Goal: Obtain resource: Obtain resource

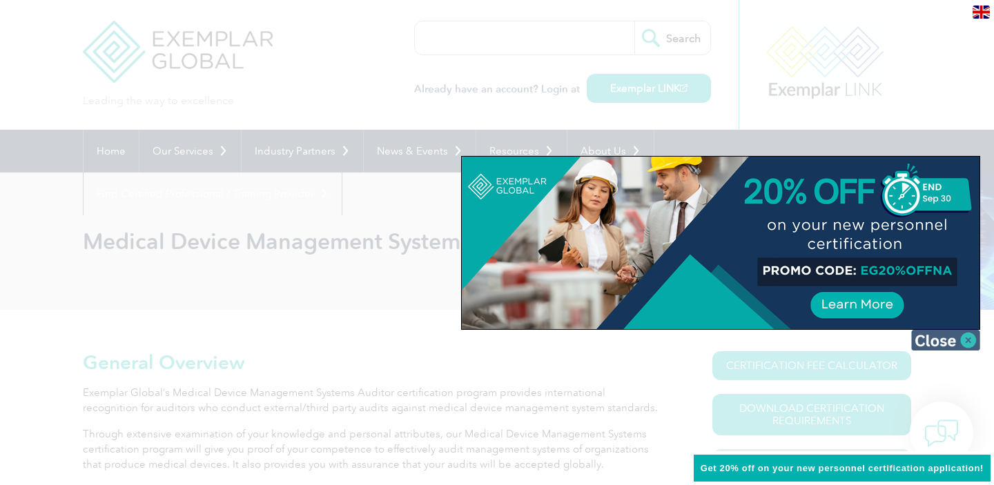
click at [969, 336] on img at bounding box center [946, 340] width 69 height 21
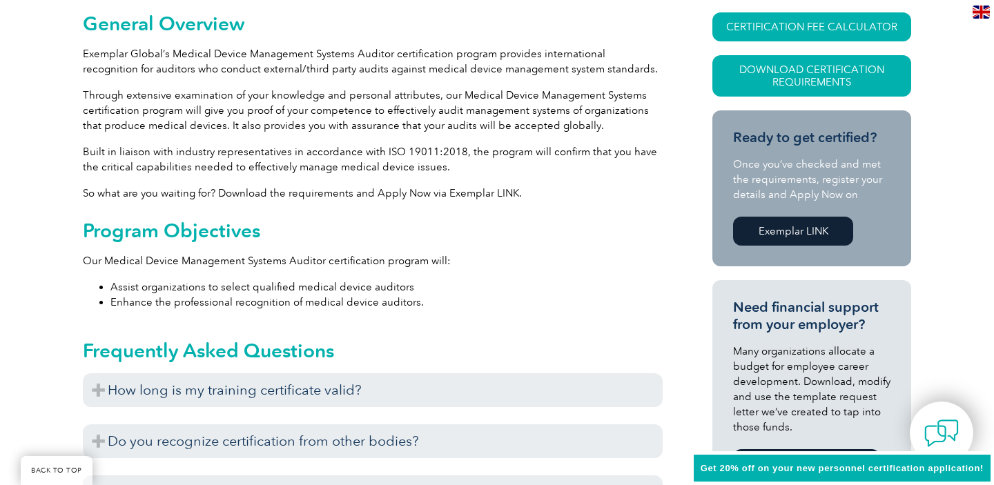
scroll to position [340, 0]
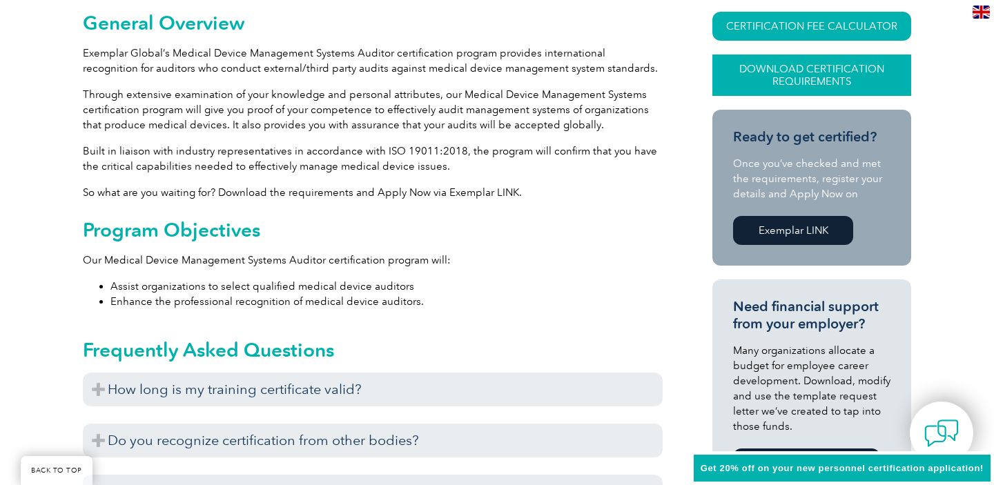
click at [820, 74] on link "Download Certification Requirements" at bounding box center [812, 75] width 199 height 41
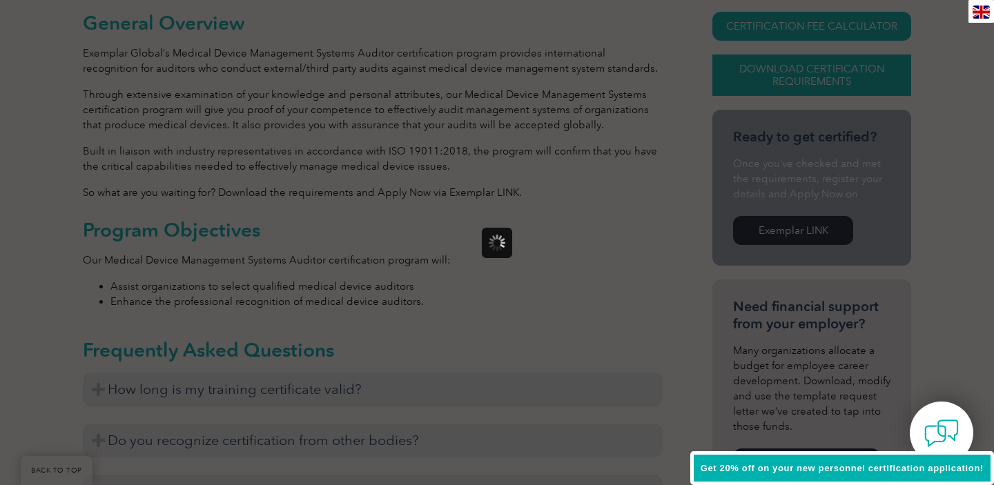
scroll to position [0, 0]
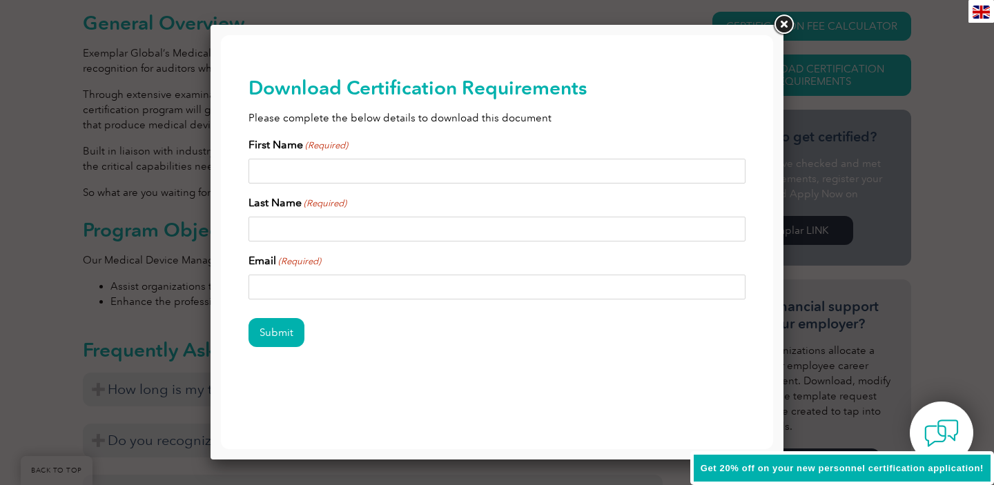
click at [369, 175] on input "First Name (Required)" at bounding box center [497, 171] width 497 height 25
type input "Vivek"
type input "Shukla"
click at [323, 286] on input "Email (Required)" at bounding box center [497, 287] width 497 height 25
type input "shuklavivek02@gmail.com"
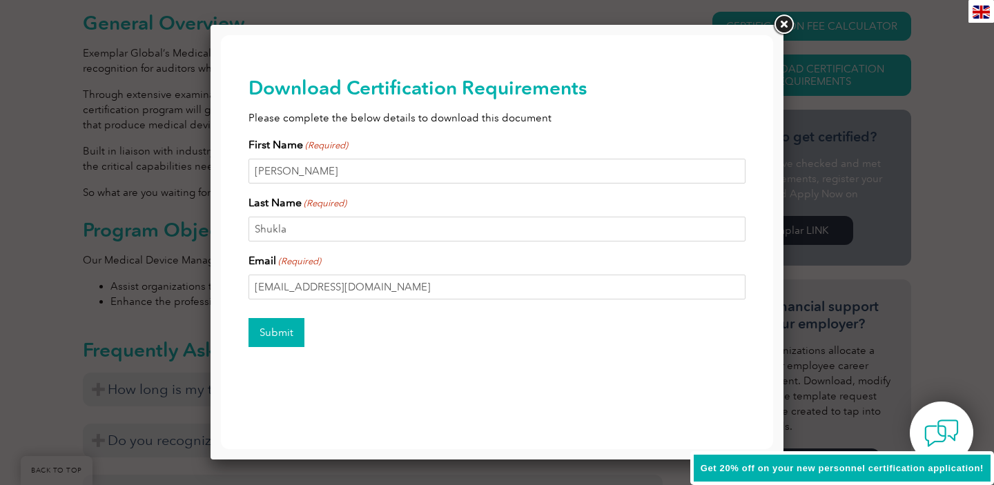
click at [283, 338] on input "Submit" at bounding box center [277, 332] width 56 height 29
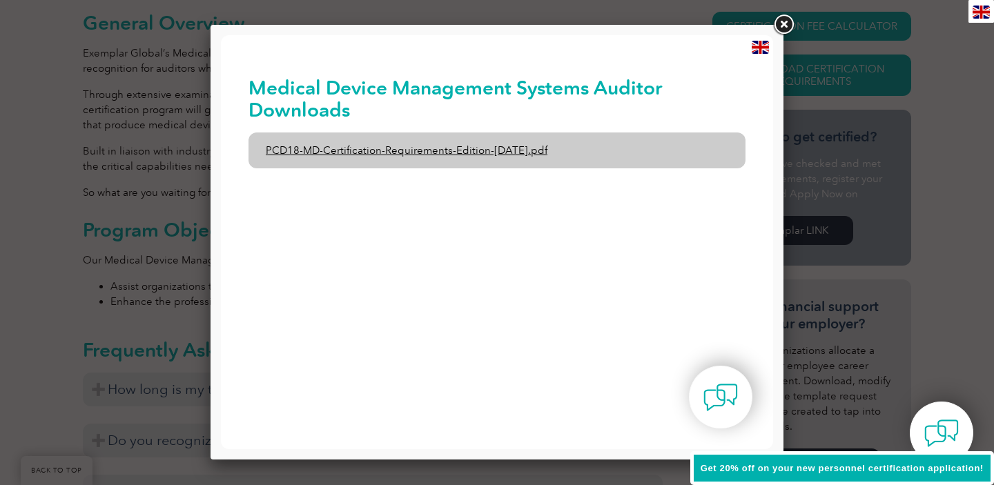
click at [382, 153] on link "PCD18-MD-Certification-Requirements-Edition-1-June-2020.pdf" at bounding box center [497, 151] width 497 height 36
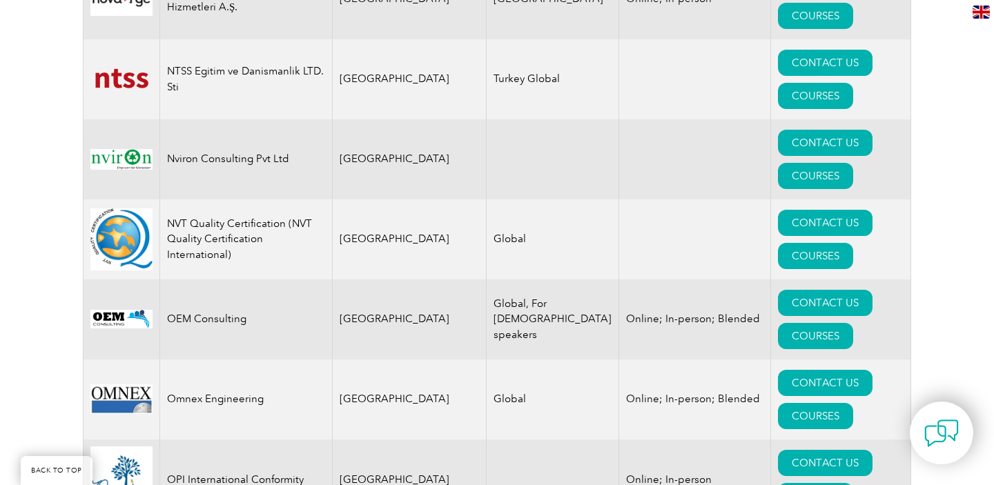
scroll to position [15146, 0]
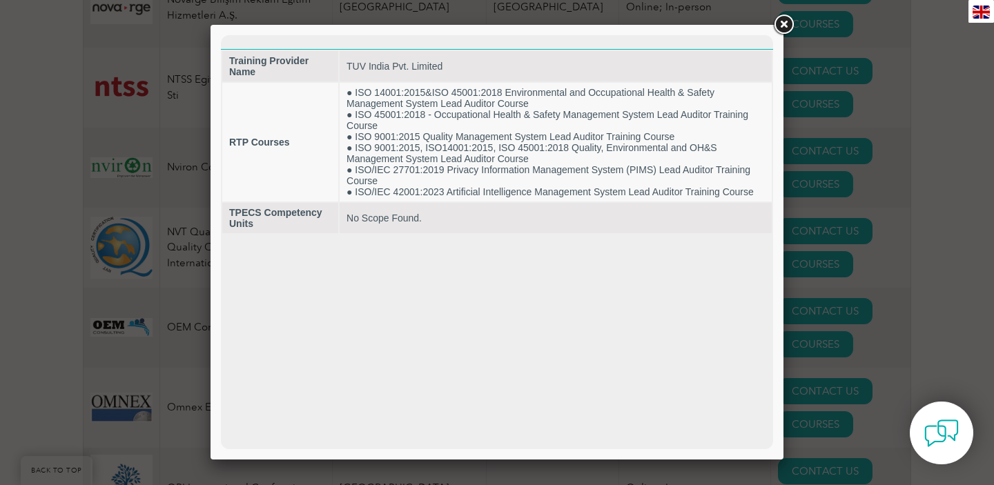
scroll to position [0, 0]
click at [785, 22] on link at bounding box center [783, 24] width 25 height 25
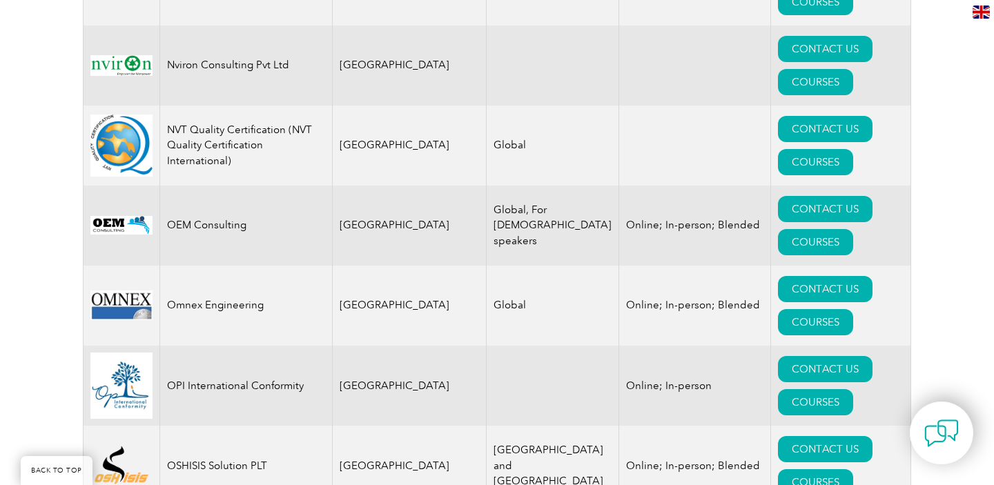
scroll to position [15238, 0]
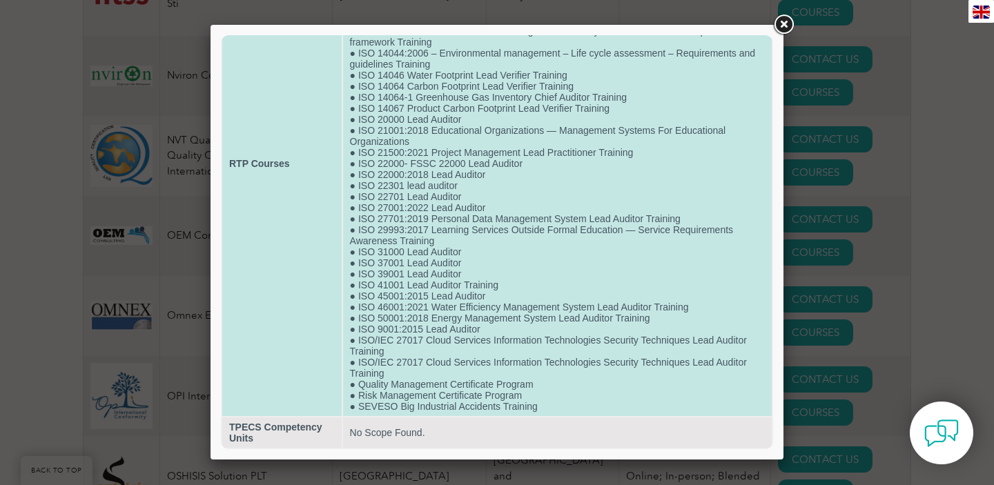
scroll to position [175, 0]
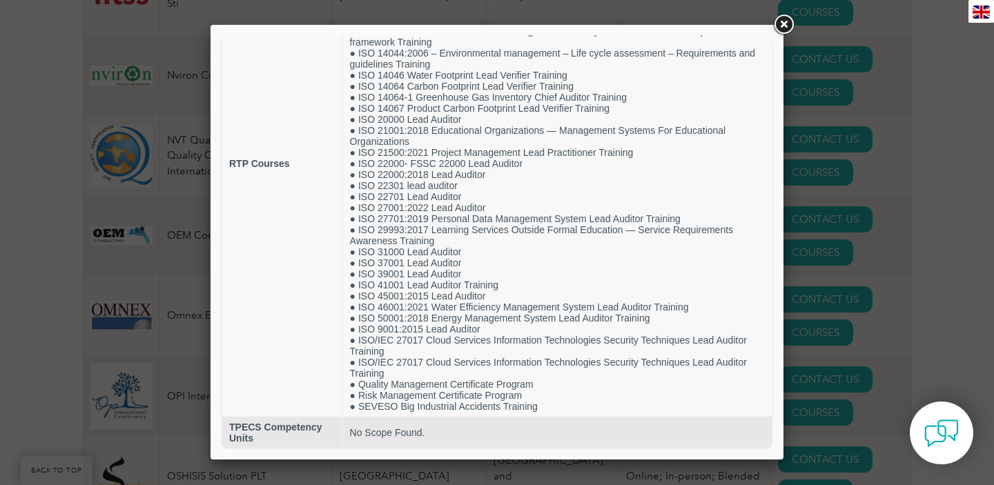
click at [785, 24] on link at bounding box center [783, 24] width 25 height 25
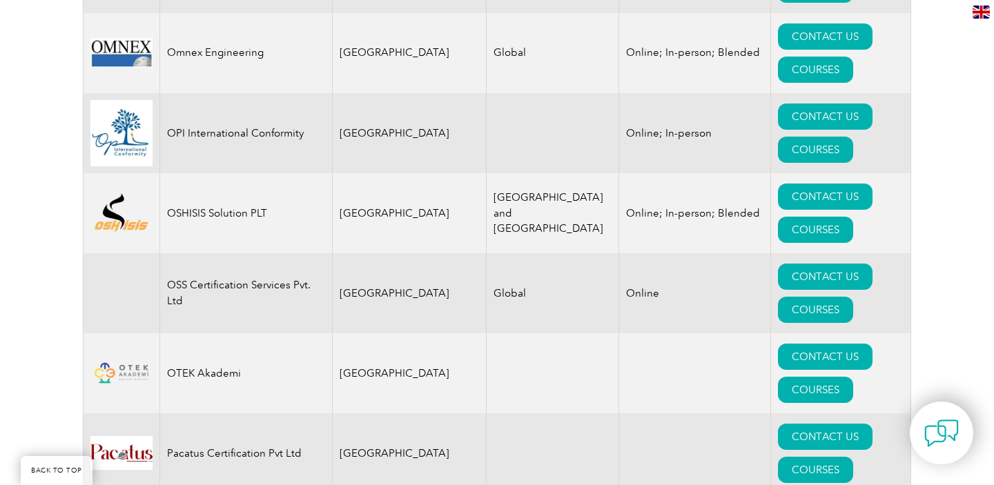
scroll to position [15502, 0]
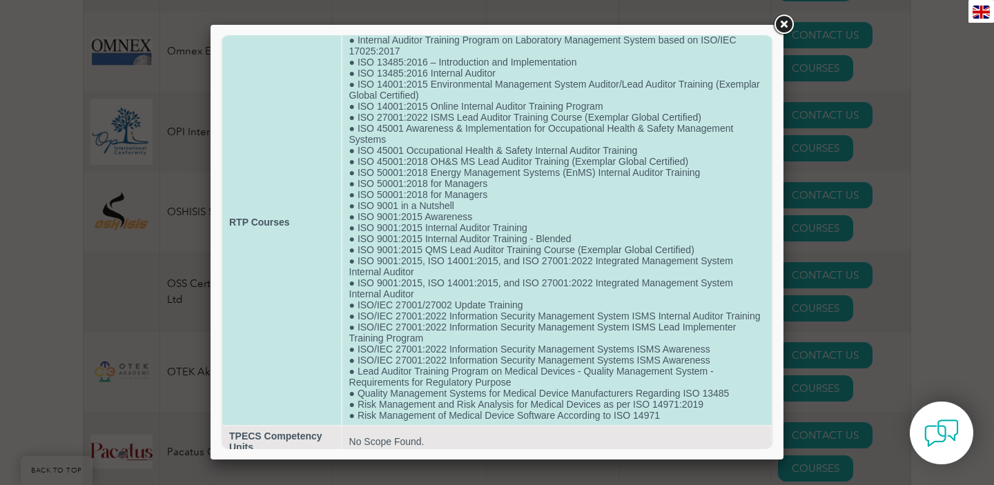
scroll to position [75, 0]
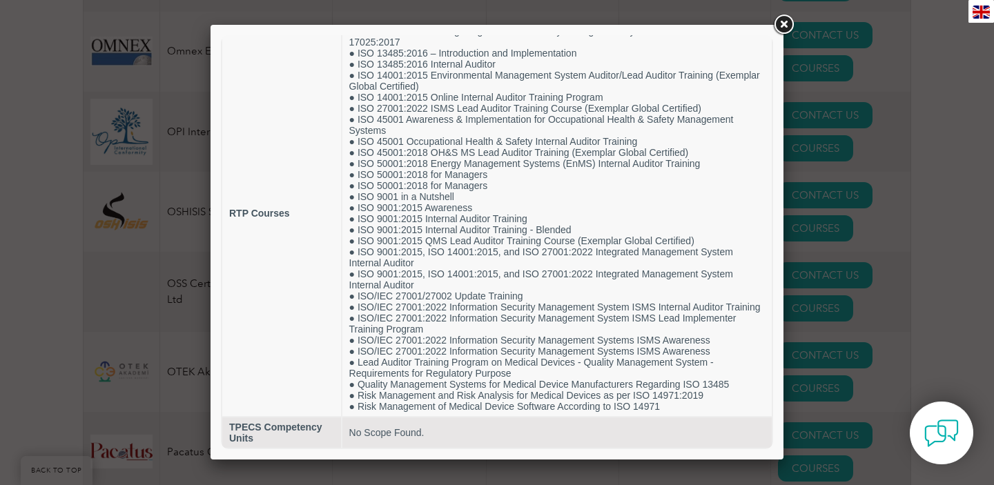
click at [789, 26] on link at bounding box center [783, 24] width 25 height 25
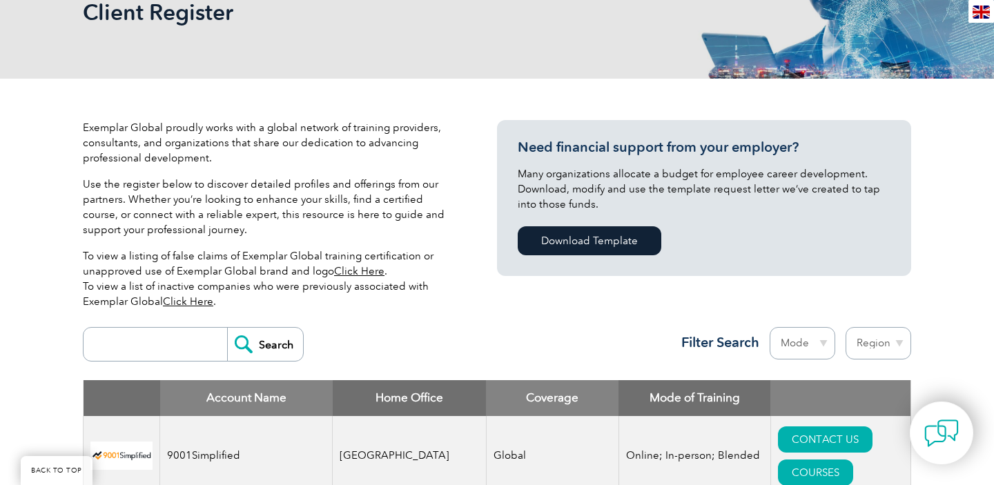
scroll to position [0, 0]
